Goal: Task Accomplishment & Management: Complete application form

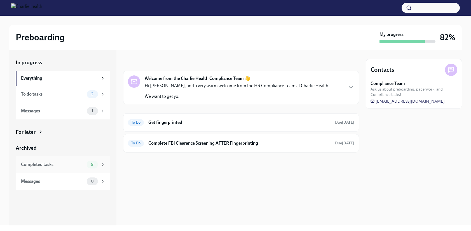
click at [86, 165] on div "Completed tasks 9" at bounding box center [63, 165] width 84 height 8
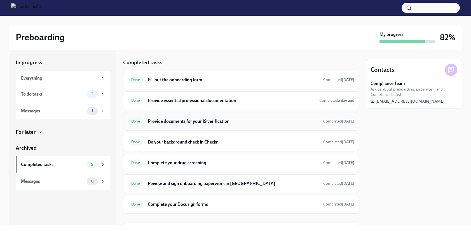
click at [224, 122] on h6 "Provide documents for your I9 verification" at bounding box center [233, 121] width 171 height 6
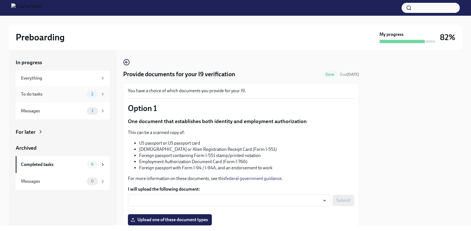
click at [89, 95] on span "2" at bounding box center [92, 94] width 9 height 4
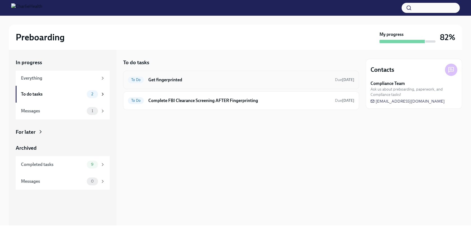
click at [315, 83] on div "To Do Get fingerprinted Due [DATE]" at bounding box center [241, 79] width 227 height 9
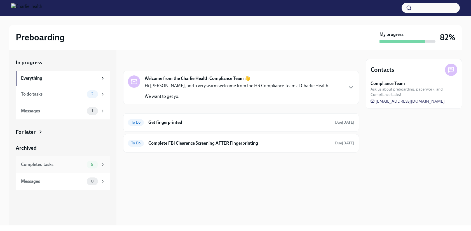
click at [69, 164] on div "Completed tasks" at bounding box center [53, 164] width 64 height 6
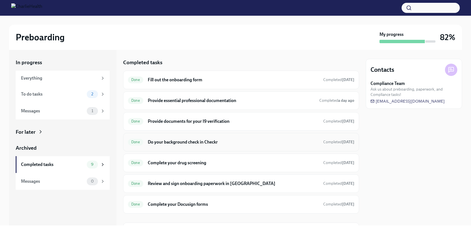
scroll to position [4, 0]
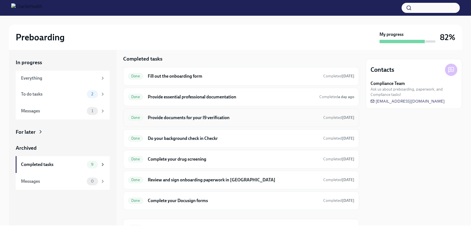
click at [257, 117] on h6 "Provide documents for your I9 verification" at bounding box center [233, 118] width 171 height 6
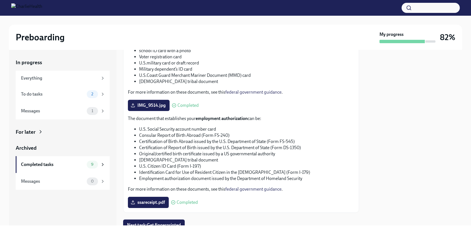
scroll to position [266, 0]
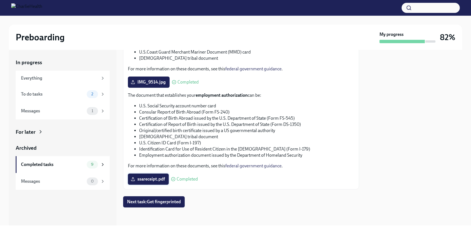
click at [154, 181] on span "ssareceipt.pdf" at bounding box center [148, 179] width 33 height 6
click at [0, 0] on input "ssareceipt.pdf" at bounding box center [0, 0] width 0 height 0
